Goal: Information Seeking & Learning: Learn about a topic

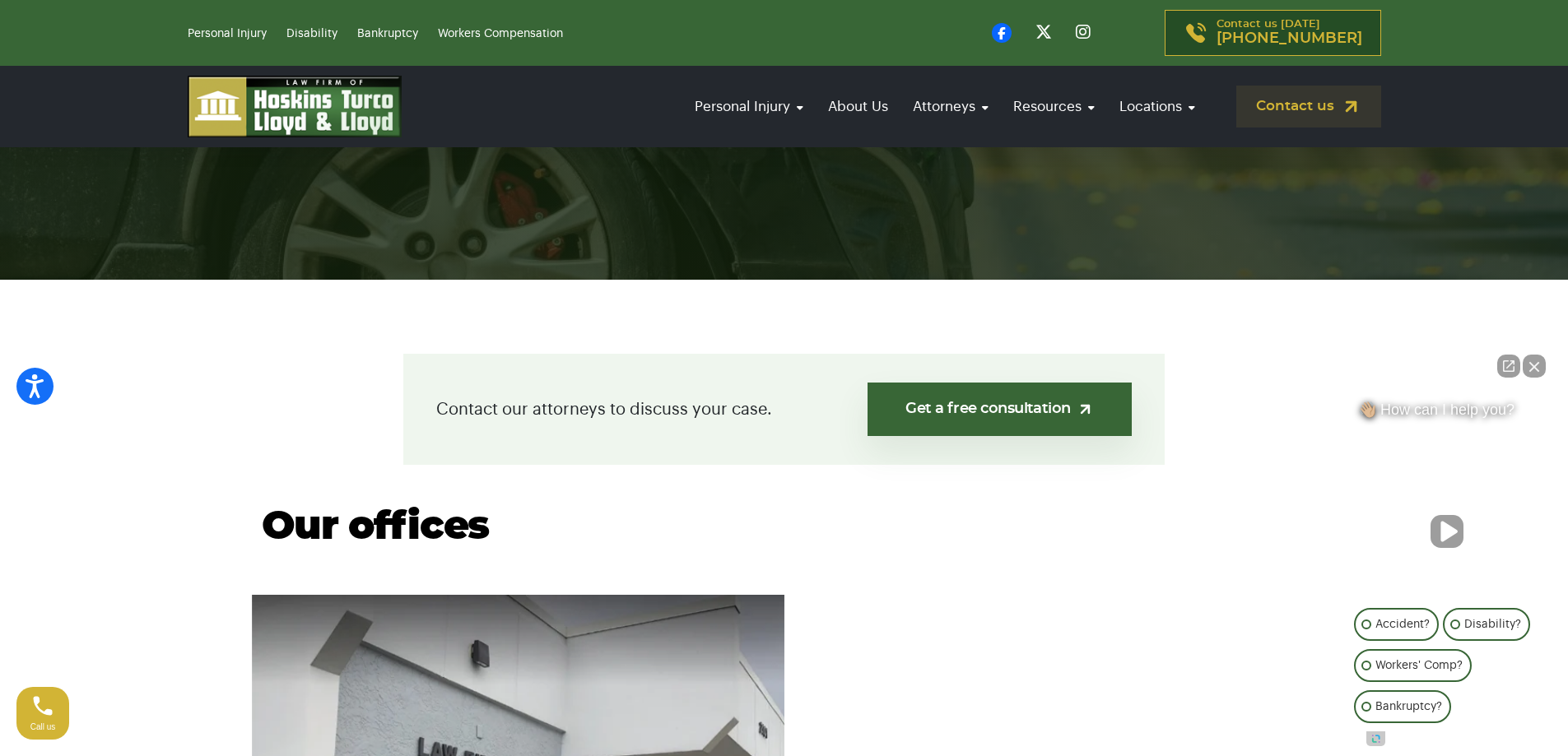
scroll to position [246, 0]
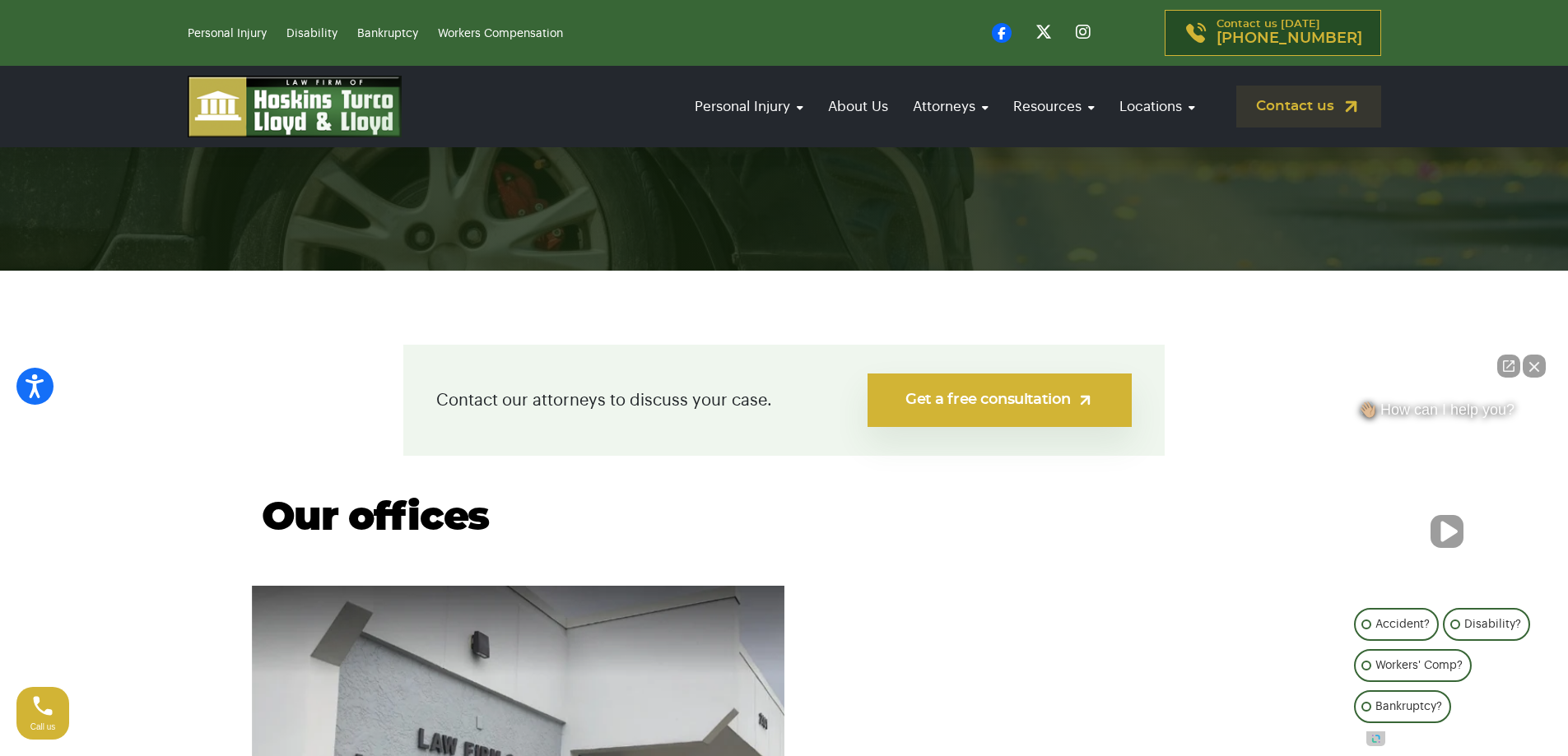
click at [916, 390] on link "Get a free consultation" at bounding box center [999, 401] width 264 height 54
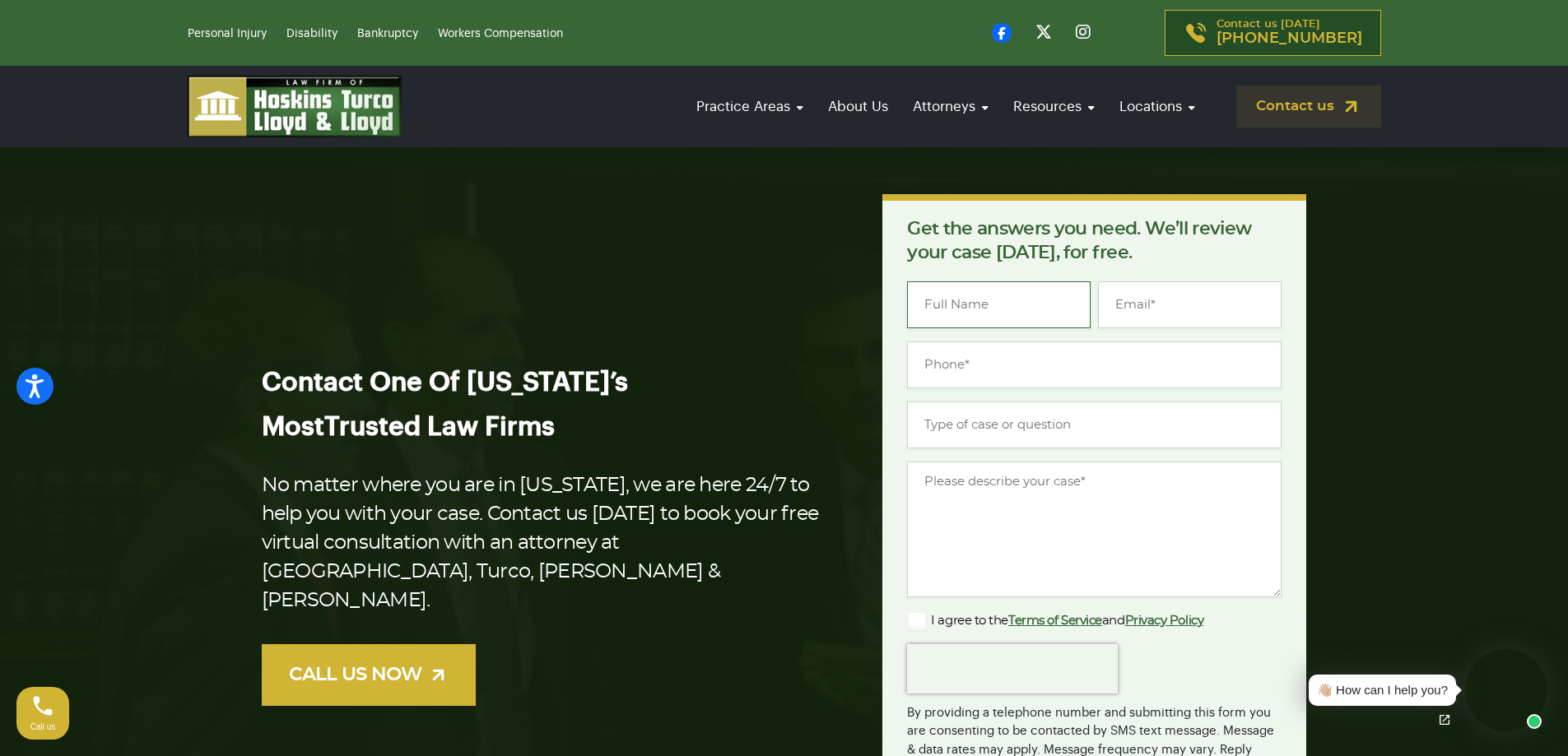
click at [970, 297] on input "Name *" at bounding box center [999, 305] width 184 height 47
click at [789, 255] on div "Contact One Of Florida’s Most Trusted Law Firms No matter where you are in Flor…" at bounding box center [784, 551] width 1065 height 713
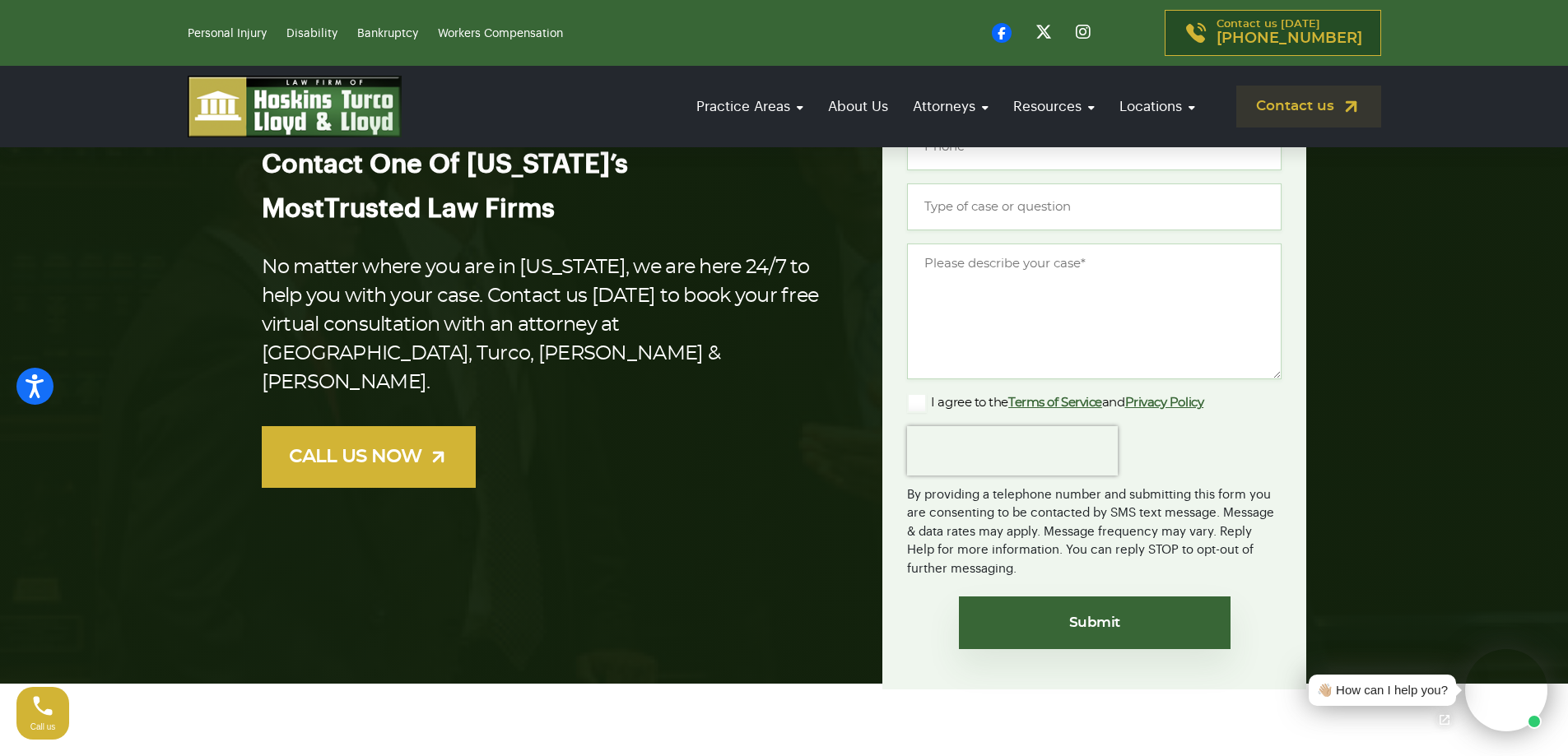
scroll to position [329, 0]
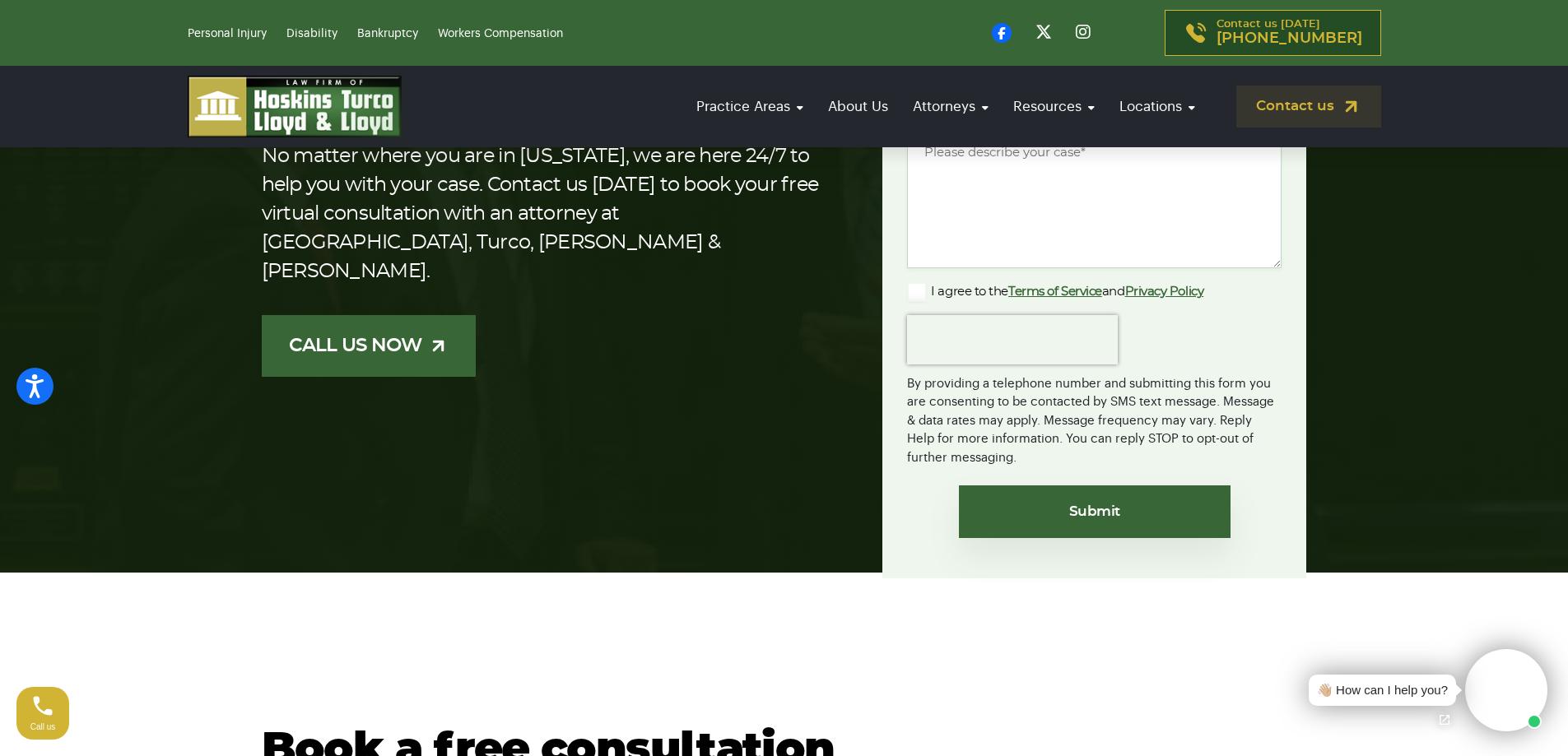
click at [427, 335] on link "CALL US NOW" at bounding box center [368, 346] width 214 height 62
click at [434, 335] on img at bounding box center [438, 345] width 21 height 21
click at [358, 330] on link "CALL US NOW" at bounding box center [368, 346] width 214 height 62
click at [358, 329] on link "CALL US NOW" at bounding box center [368, 346] width 214 height 62
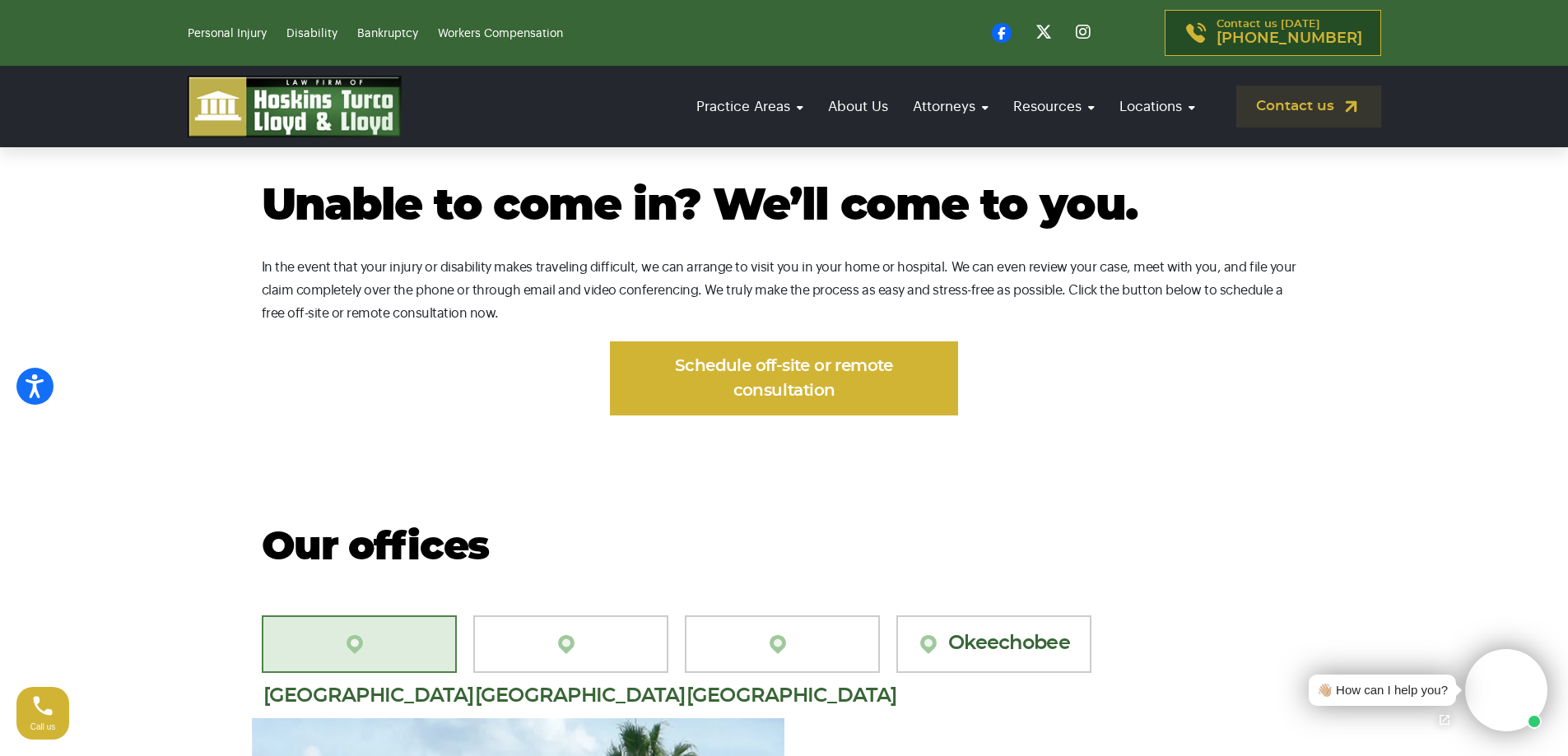
scroll to position [905, 0]
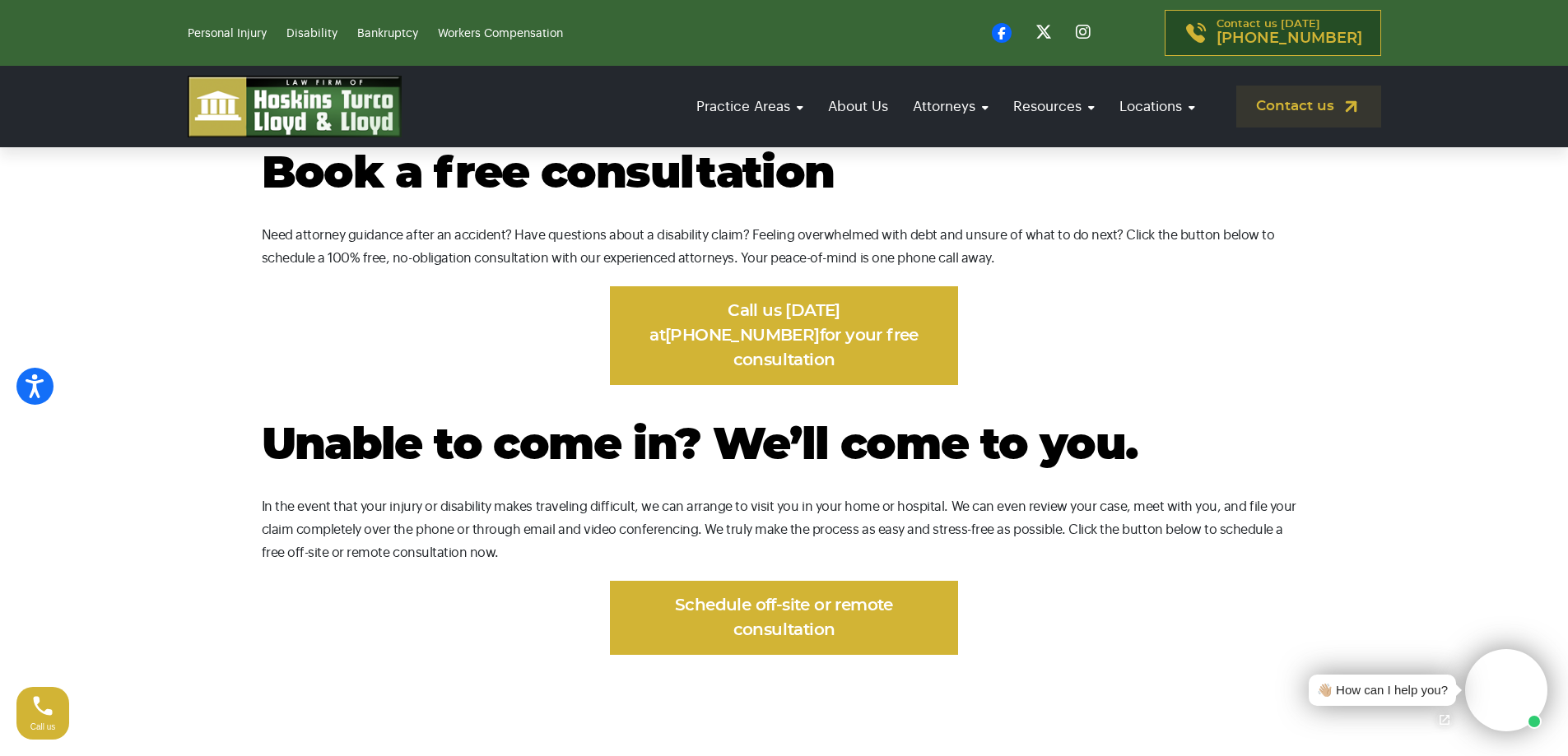
click at [1510, 686] on video at bounding box center [1506, 690] width 82 height 82
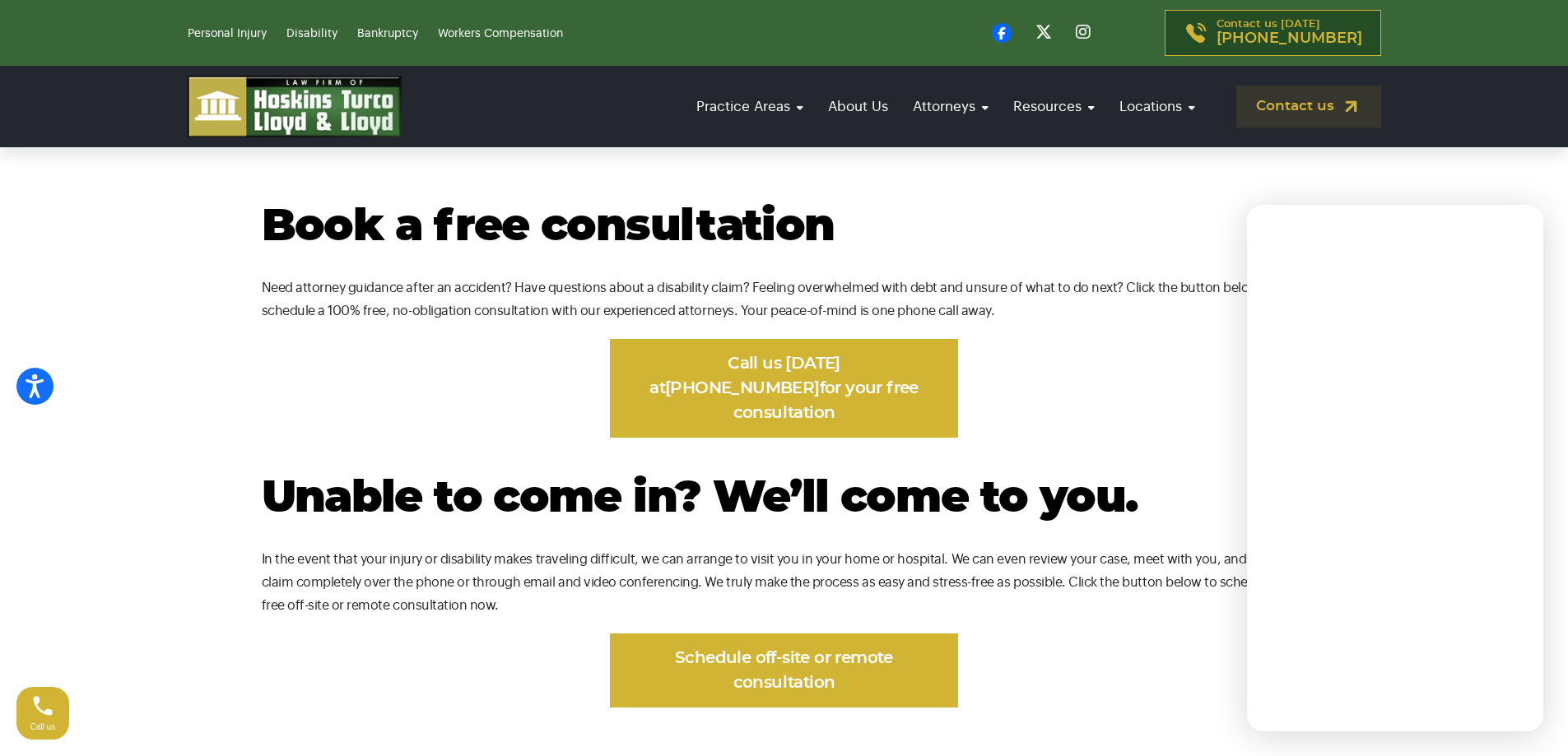
scroll to position [822, 0]
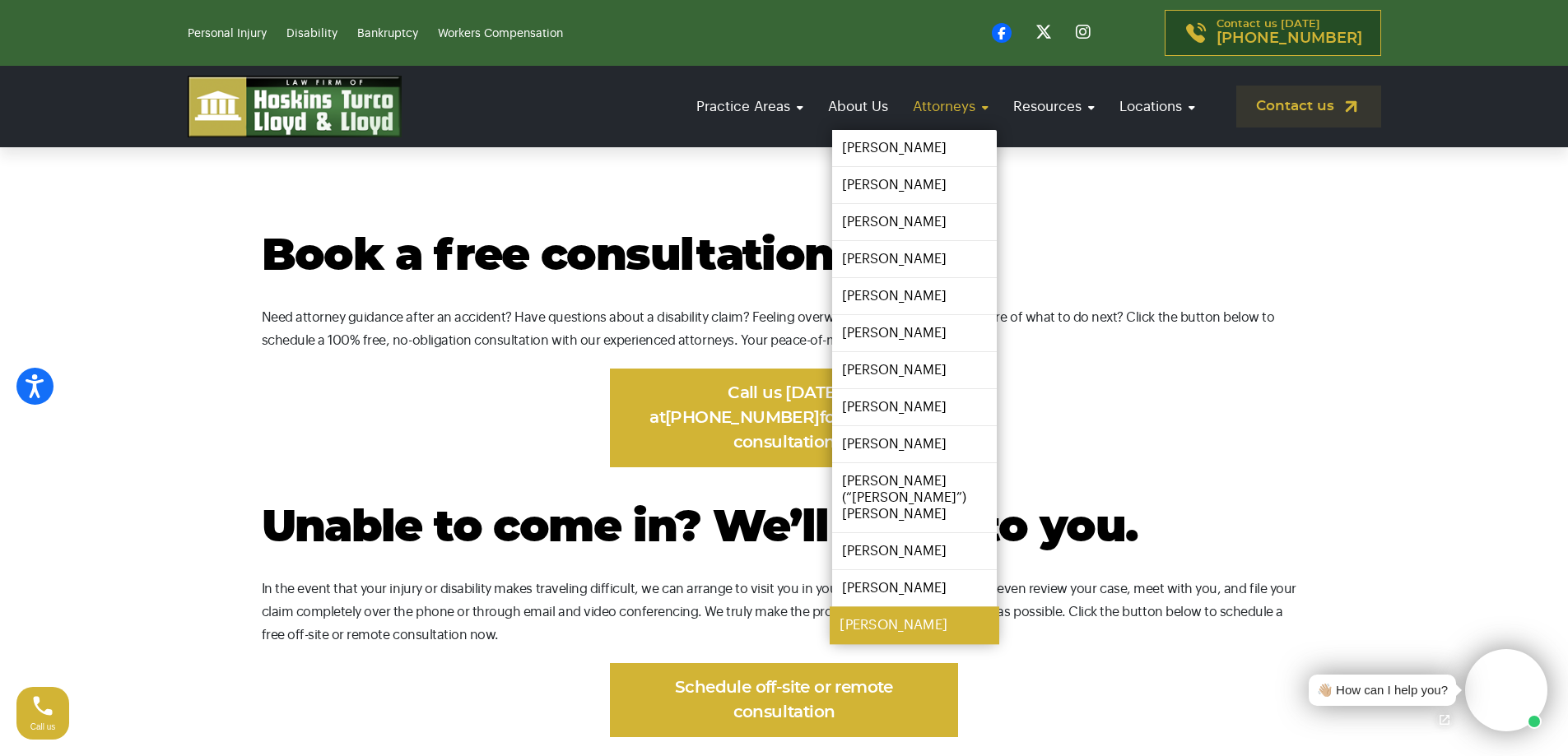
click at [888, 608] on link "[PERSON_NAME]" at bounding box center [914, 625] width 169 height 37
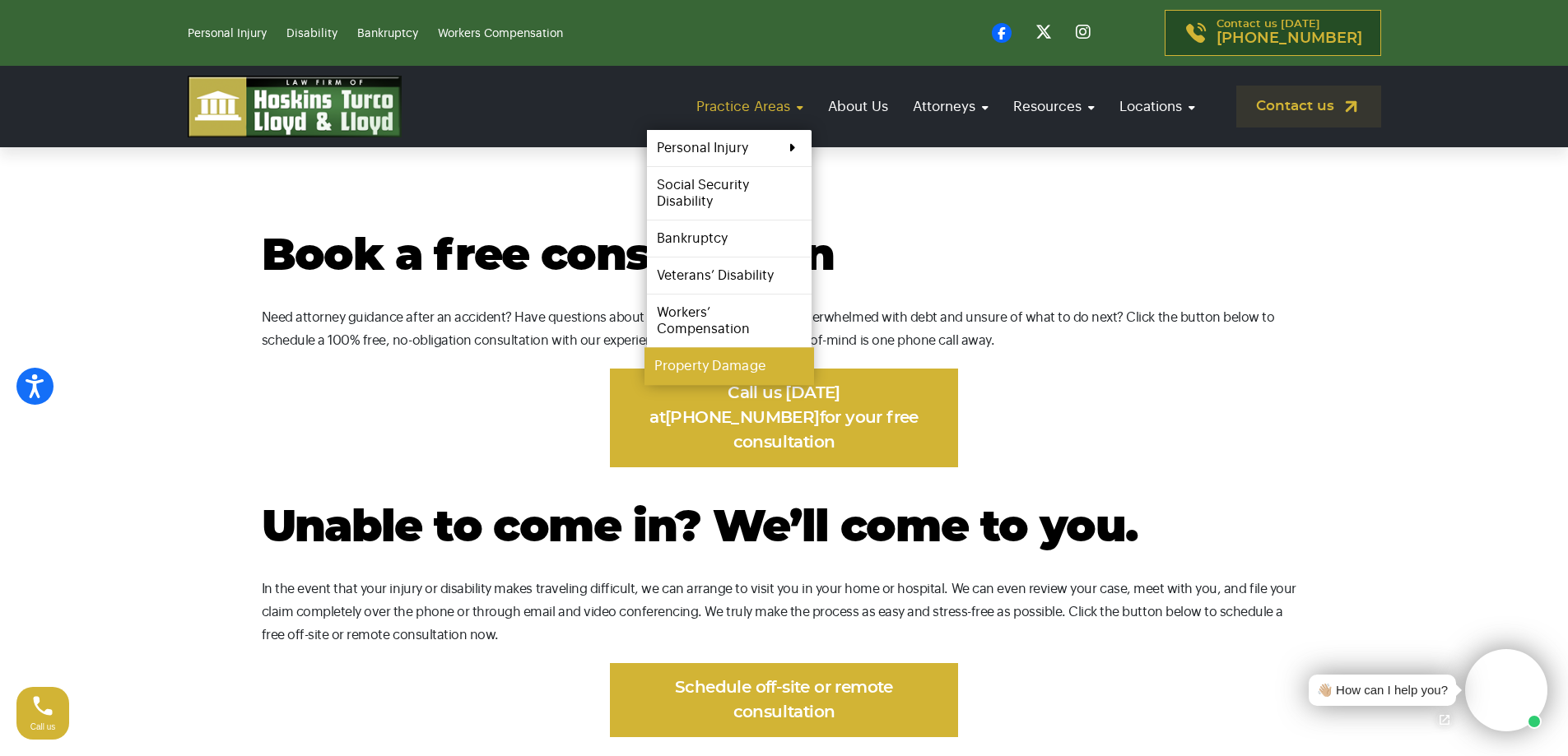
click at [725, 365] on link "Property Damage" at bounding box center [729, 366] width 169 height 37
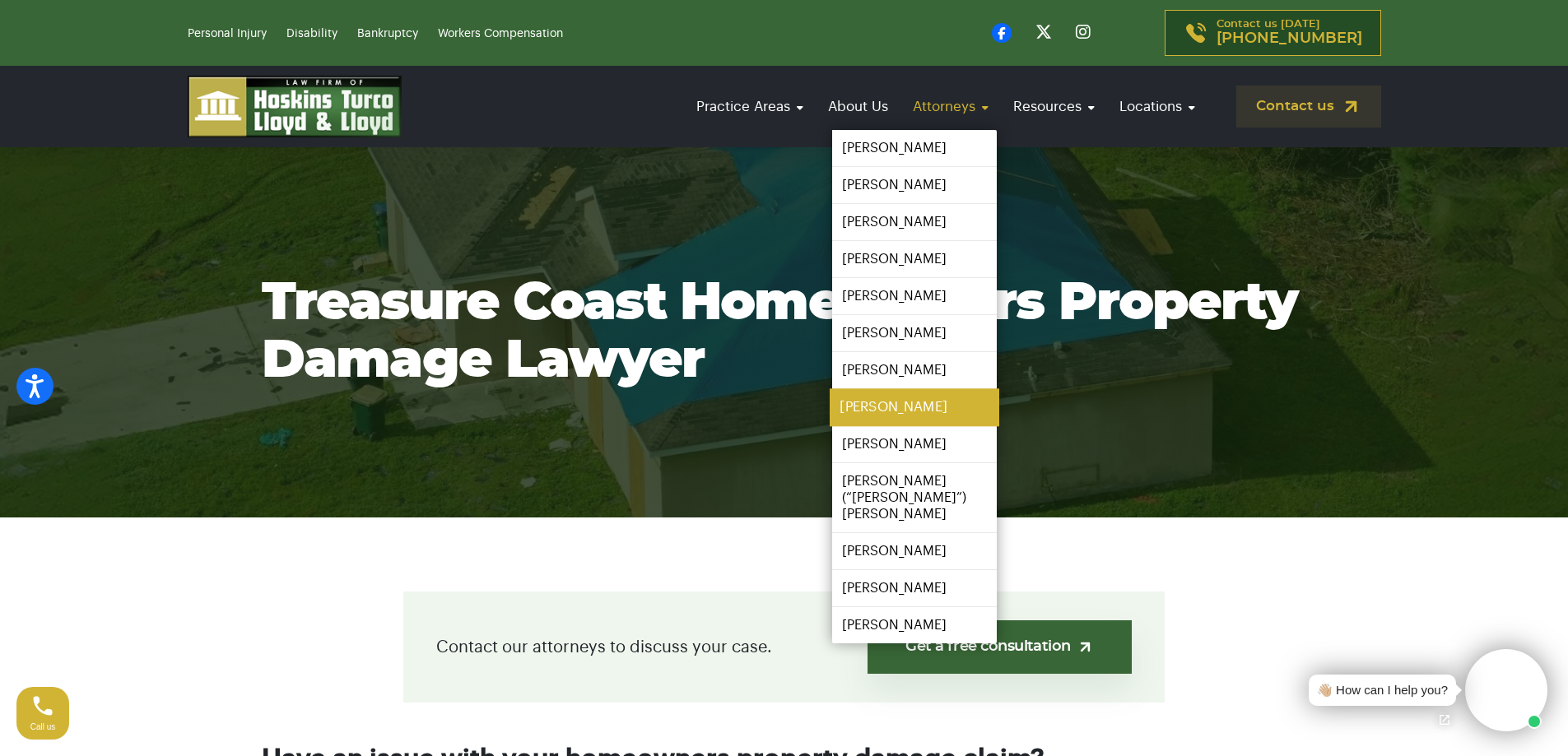
click at [907, 409] on link "[PERSON_NAME]" at bounding box center [914, 407] width 169 height 37
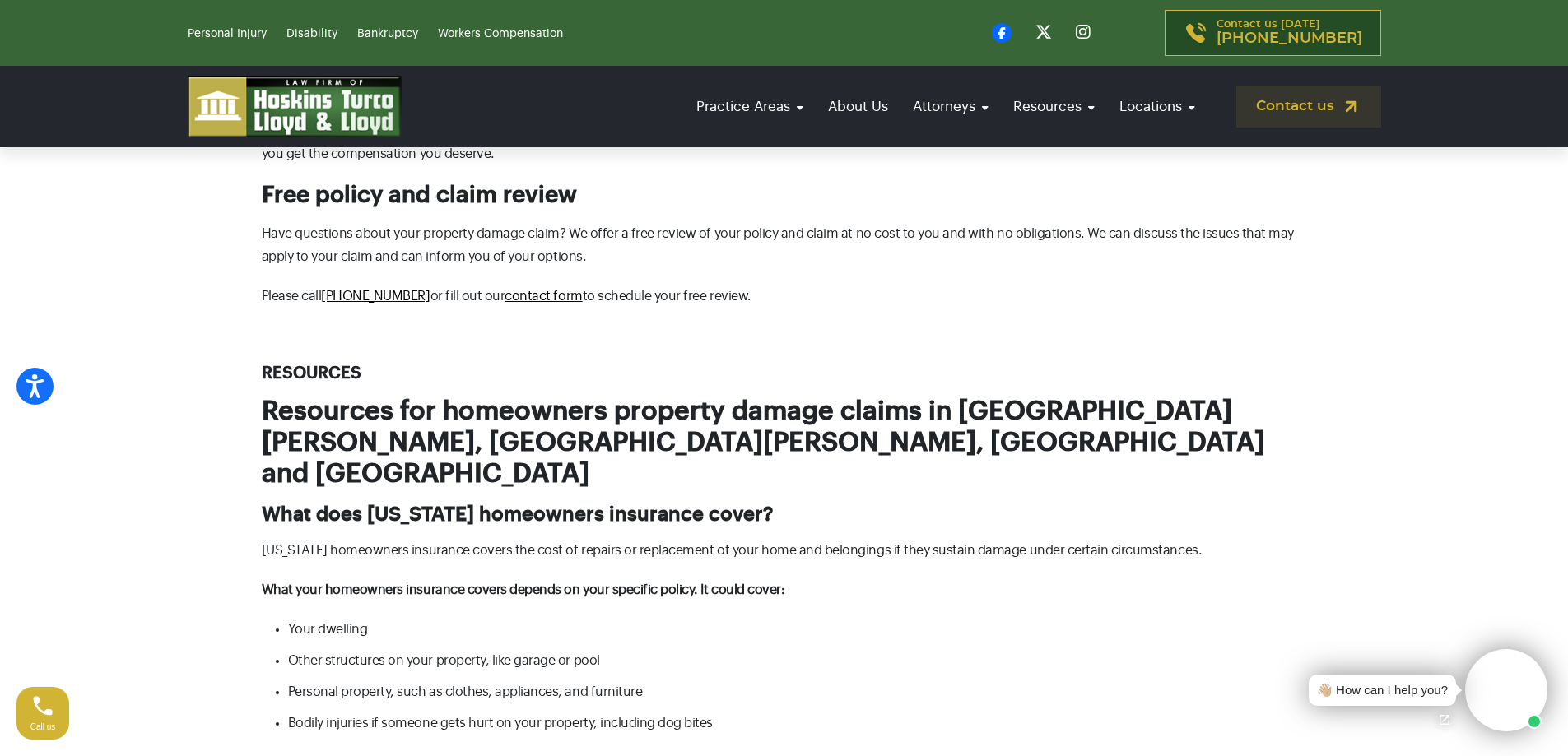
scroll to position [987, 0]
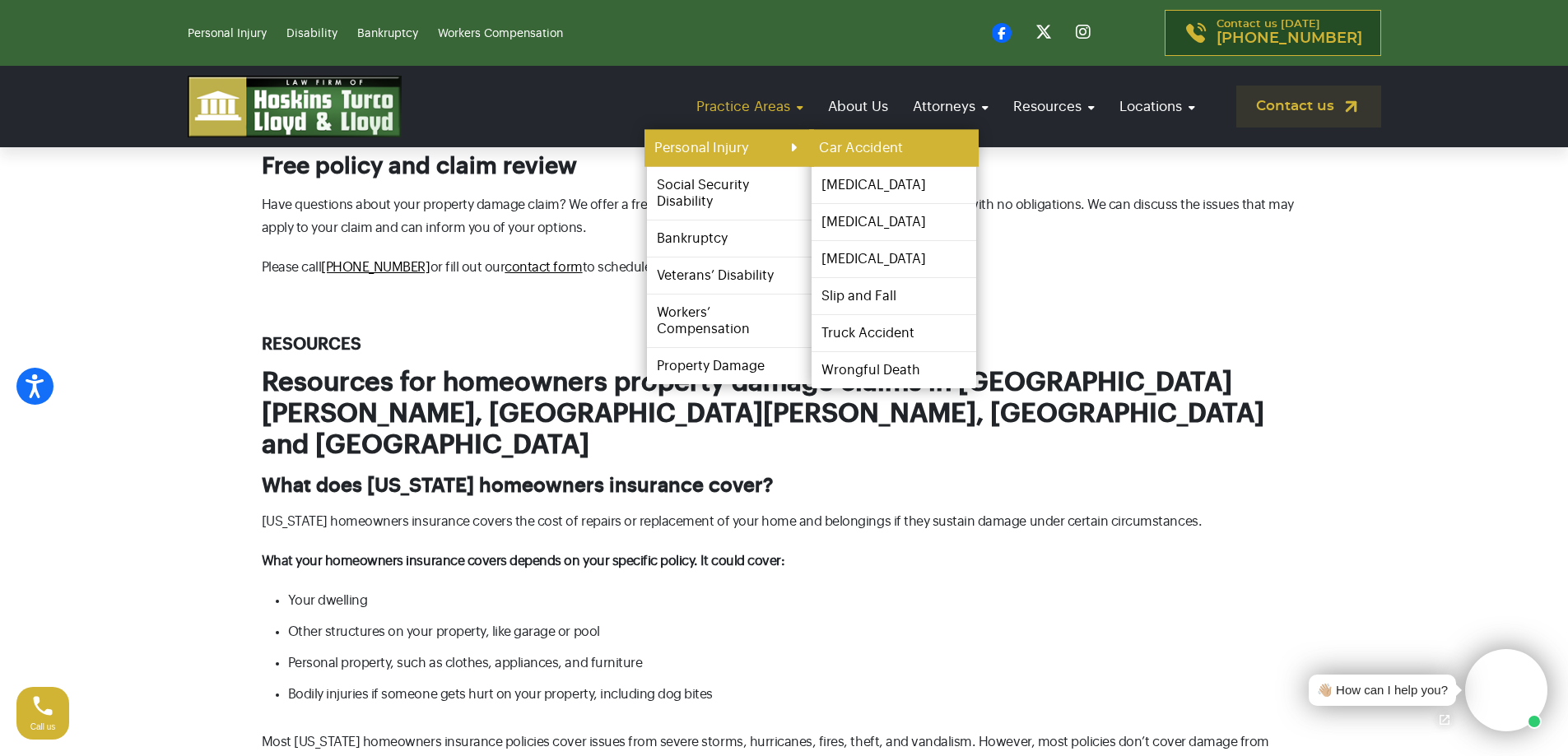
click at [864, 142] on link "Car Accident" at bounding box center [894, 148] width 169 height 37
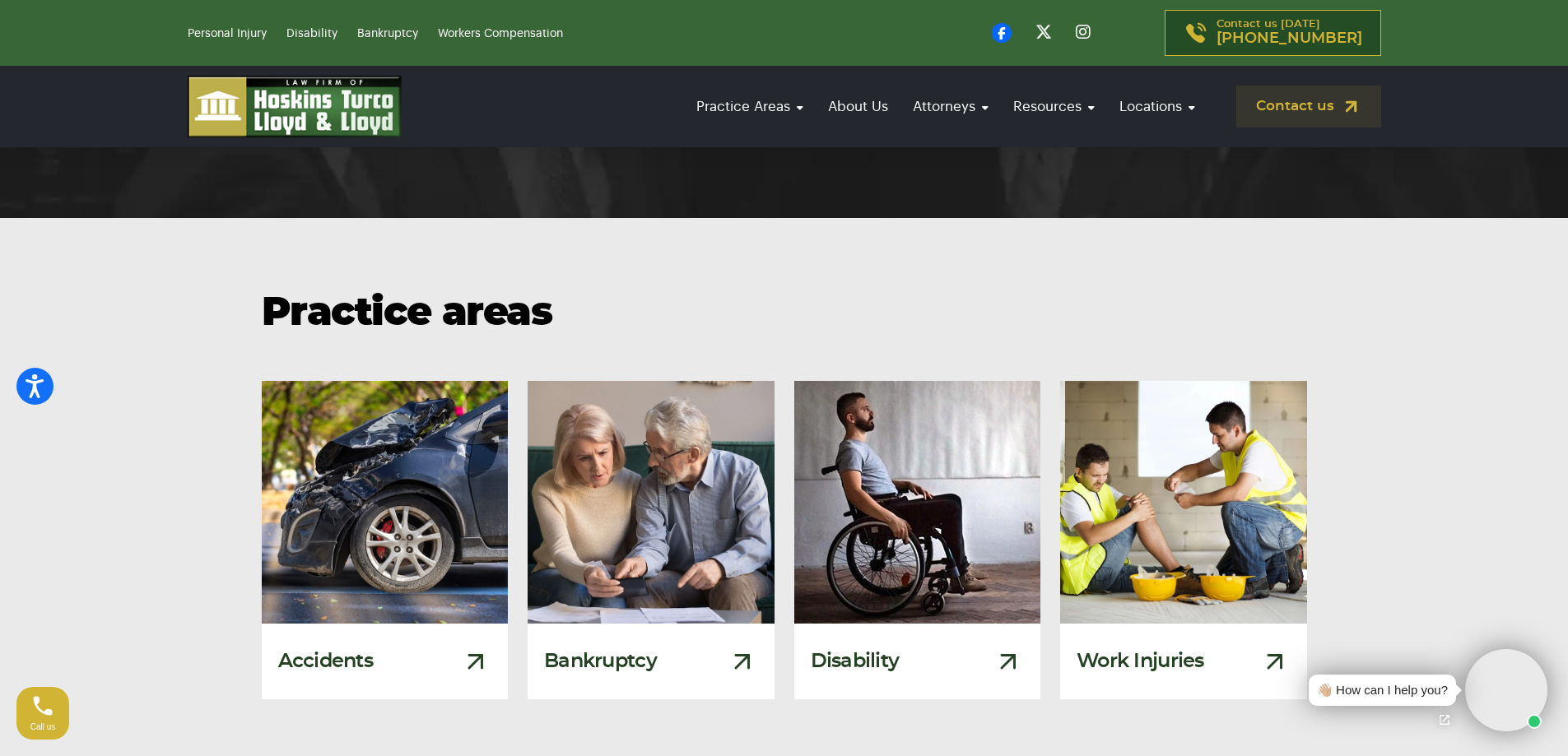
scroll to position [1398, 0]
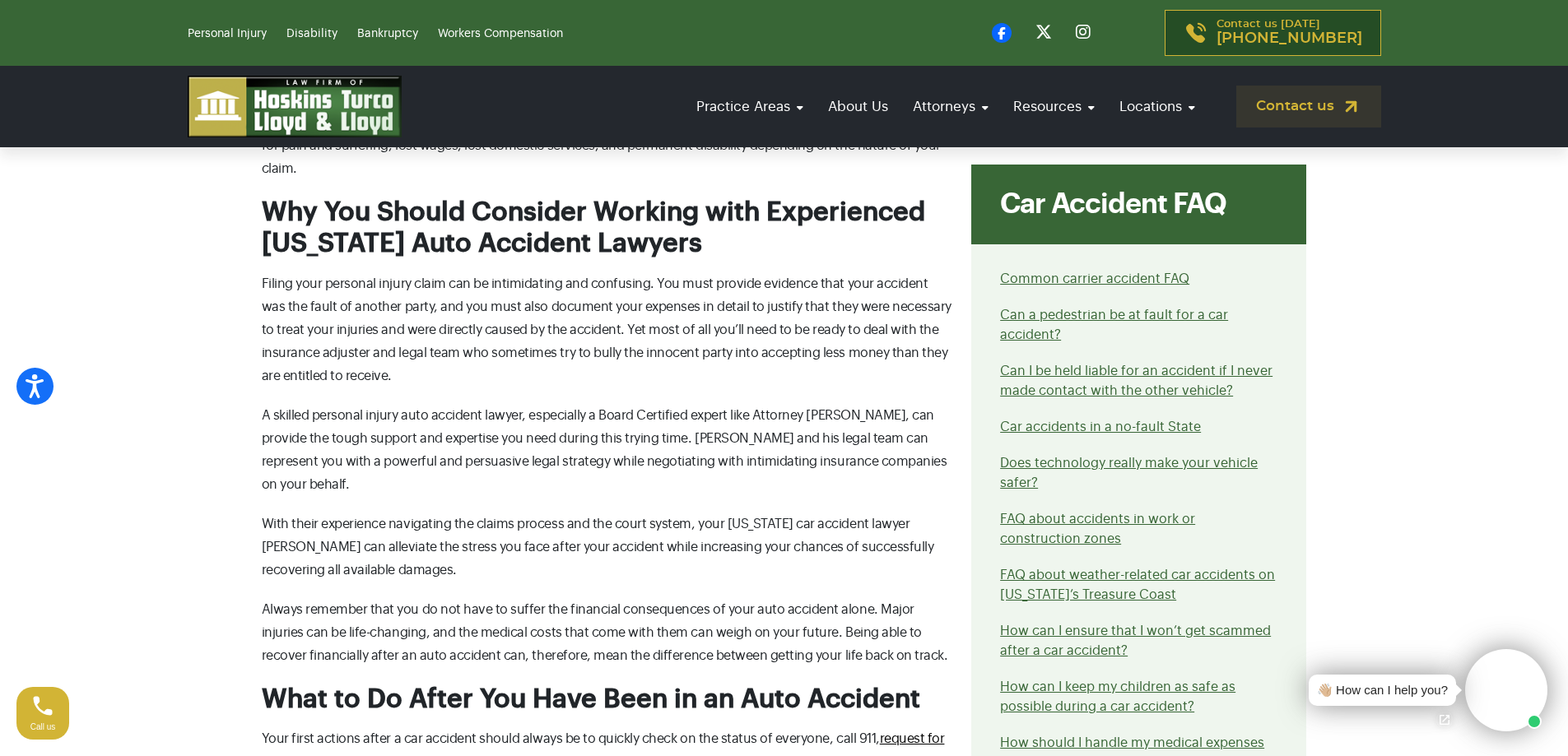
scroll to position [1398, 0]
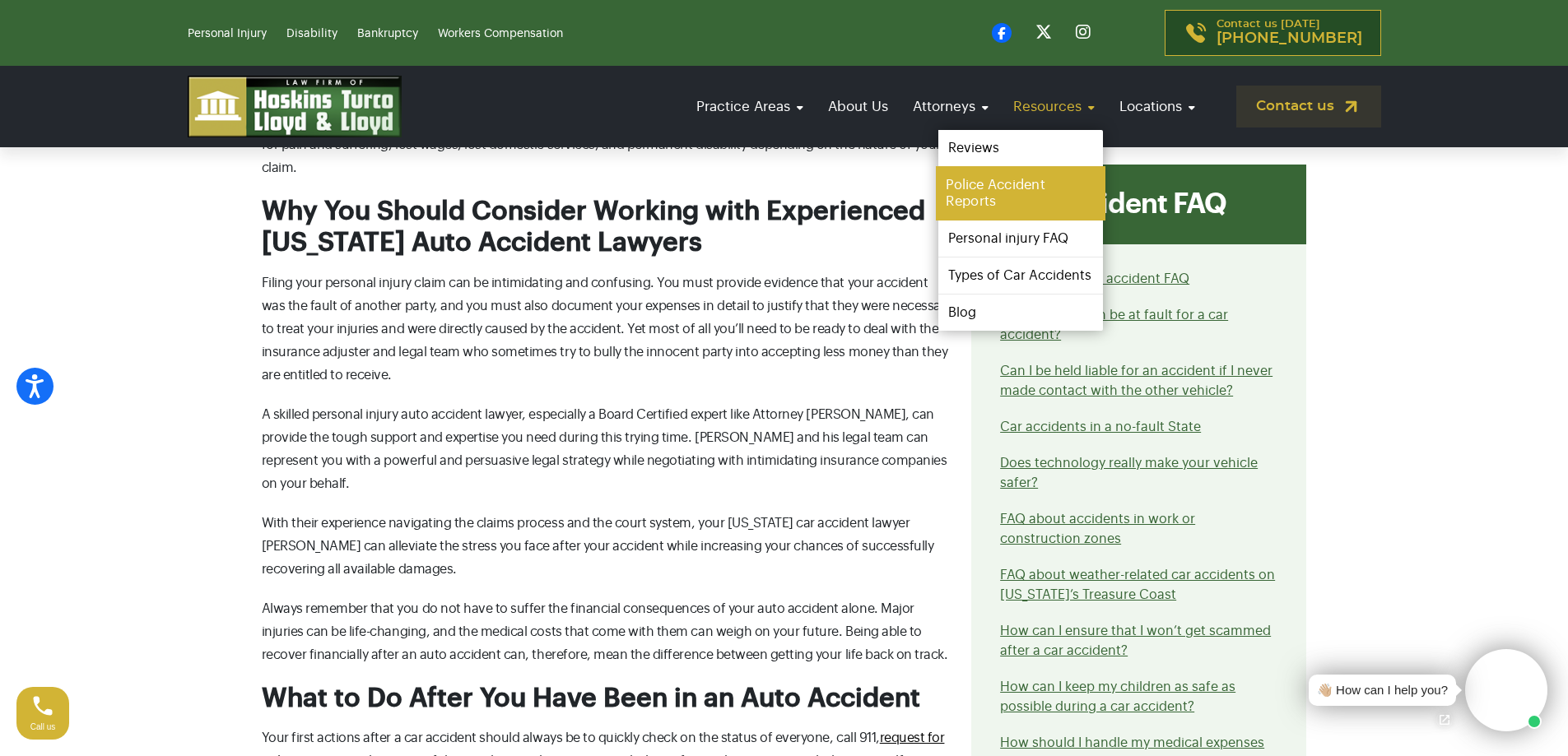
click at [1000, 195] on link "Police Accident Reports" at bounding box center [1020, 193] width 169 height 54
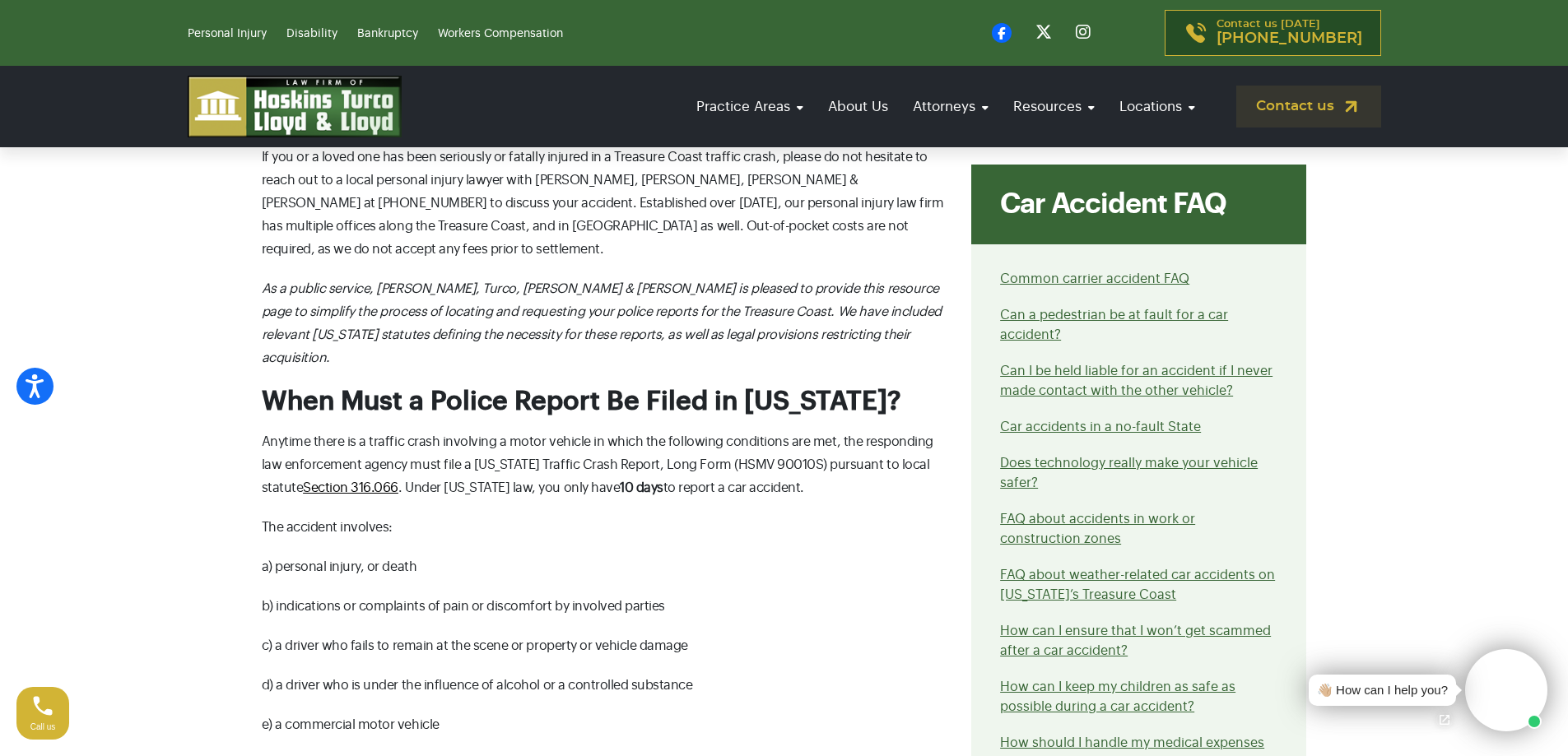
scroll to position [1152, 0]
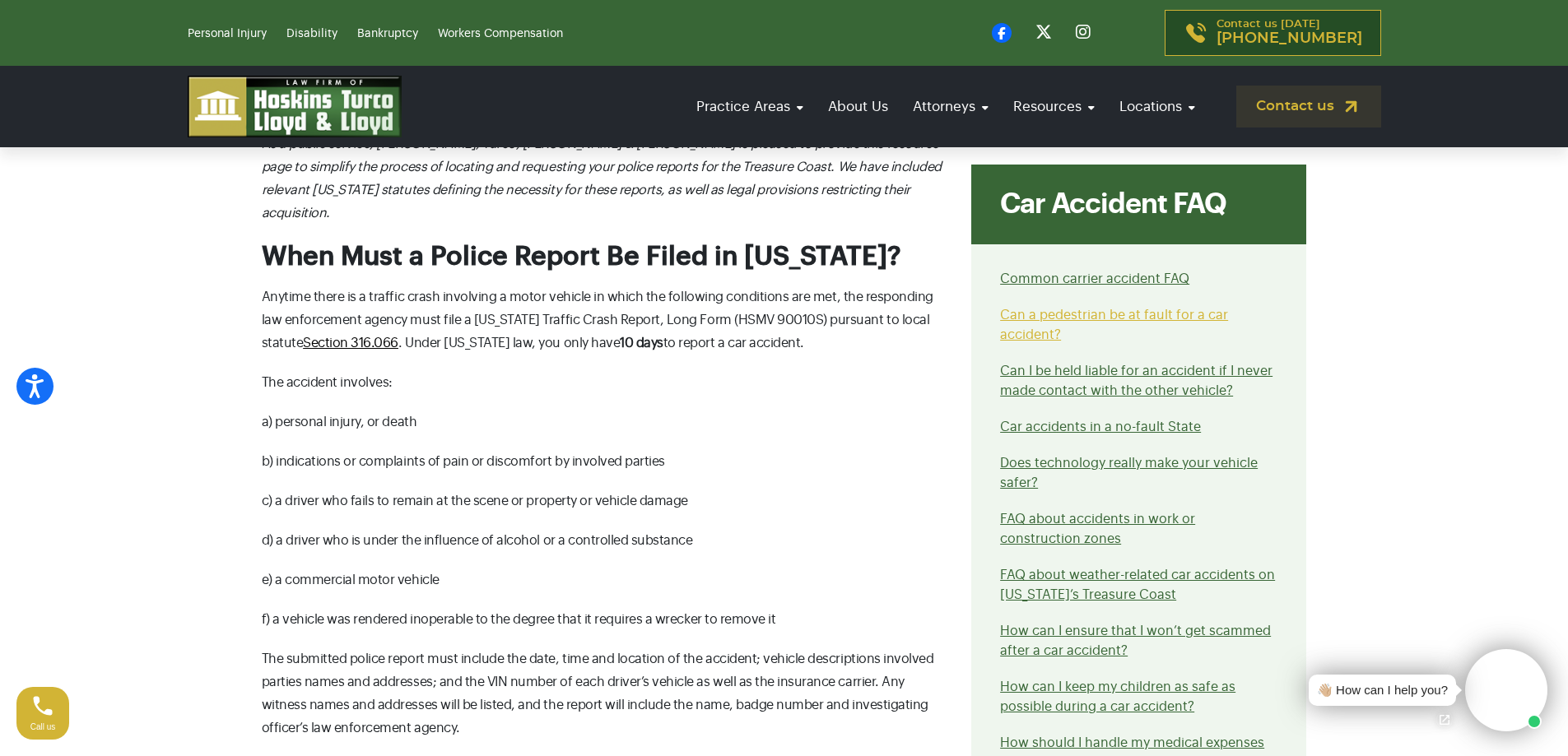
click at [1054, 320] on link "Can a pedestrian be at fault for a car accident?" at bounding box center [1114, 324] width 228 height 33
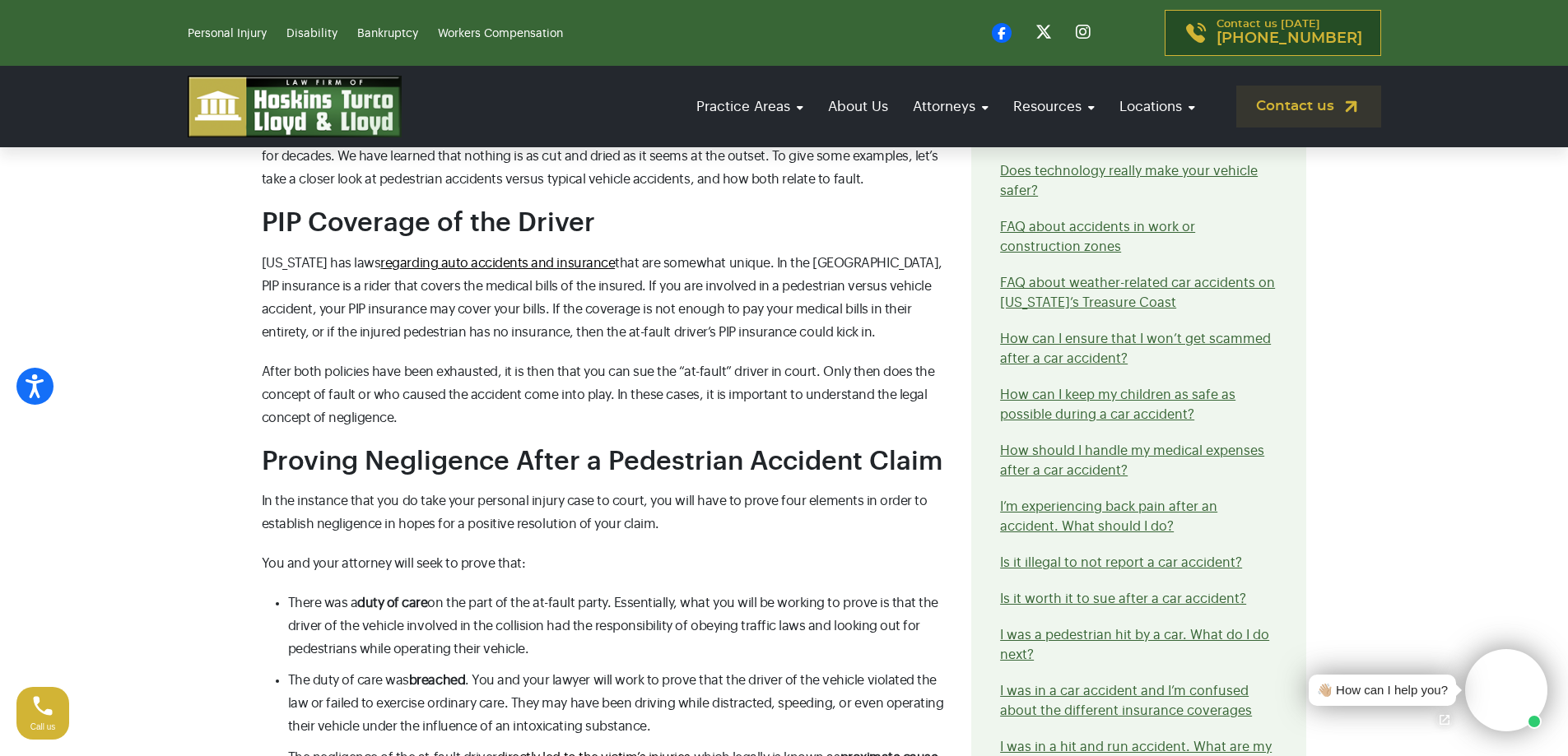
scroll to position [1069, 0]
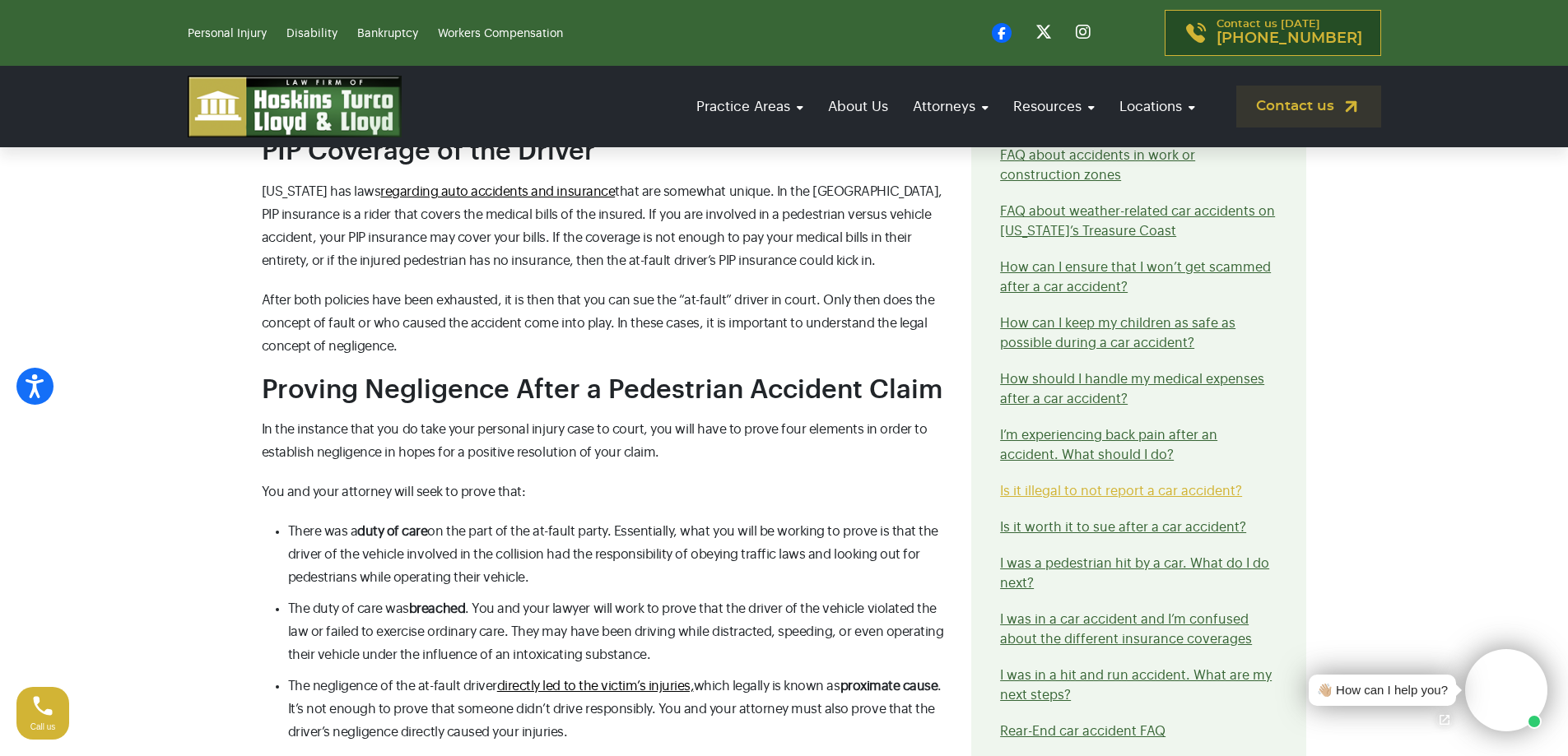
click at [1100, 484] on link "Is it illegal to not report a car accident?" at bounding box center [1120, 491] width 242 height 13
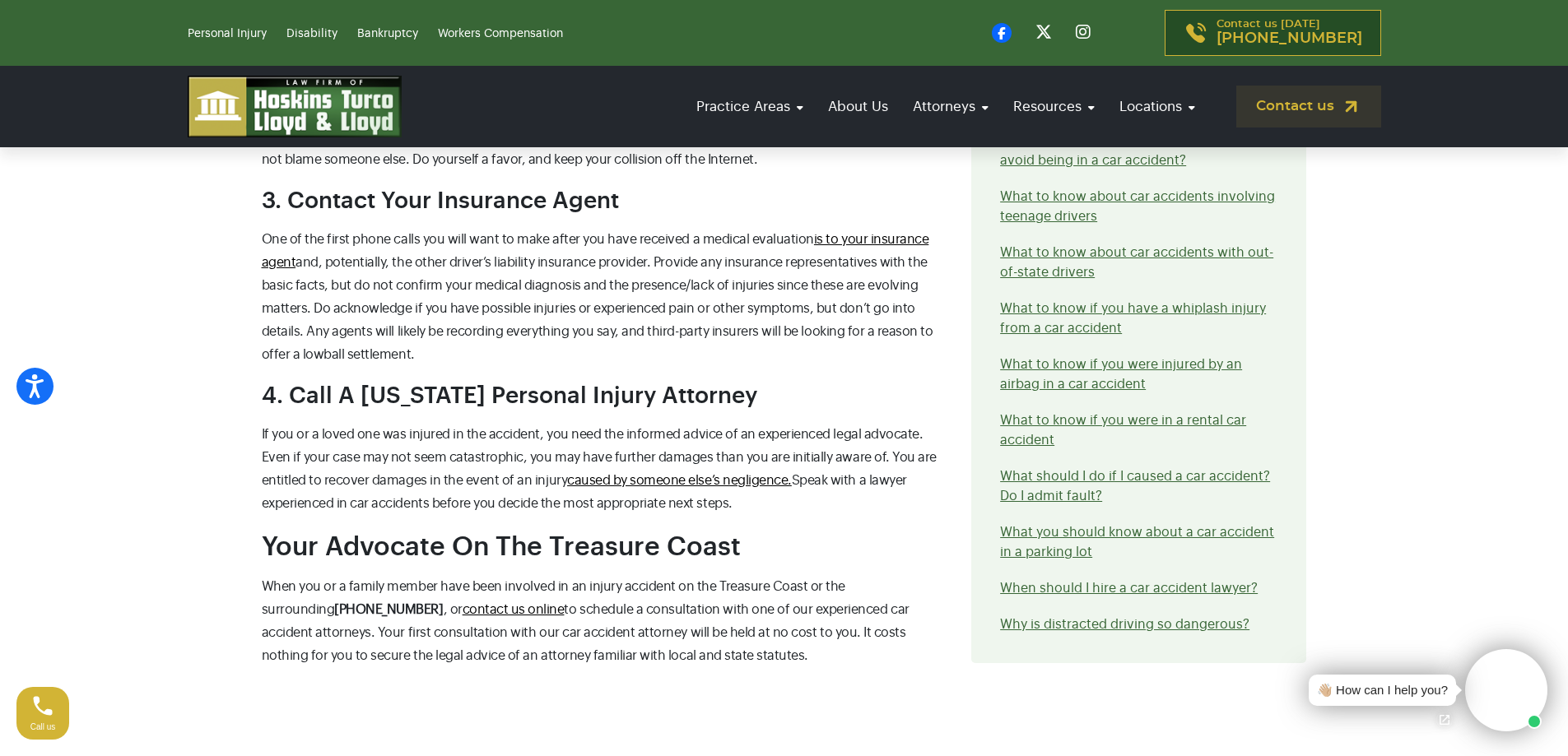
scroll to position [2303, 0]
click at [1057, 489] on link "What should I do if I caused a car accident? Do I admit fault?" at bounding box center [1134, 484] width 270 height 33
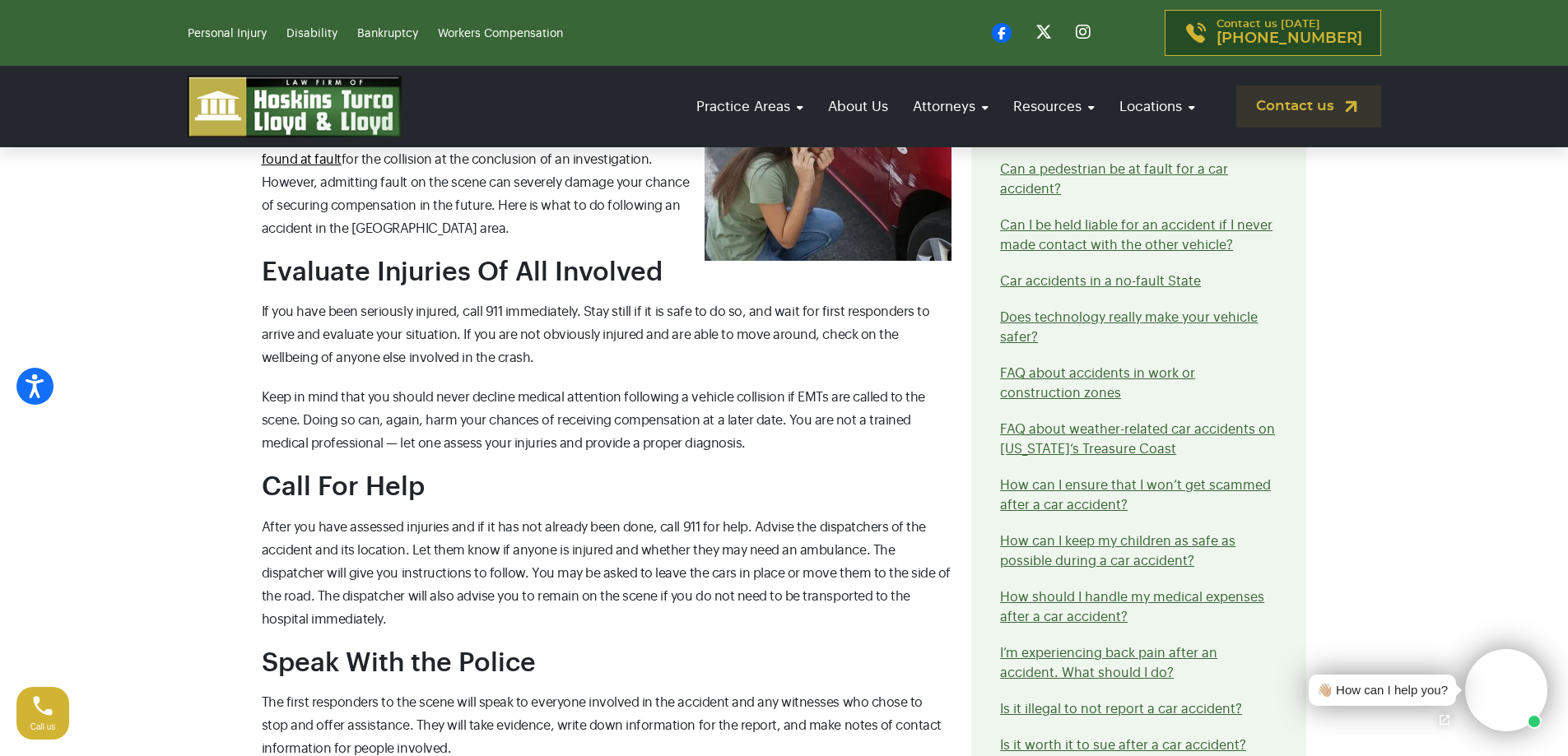
scroll to position [905, 0]
